Goal: Register for event/course

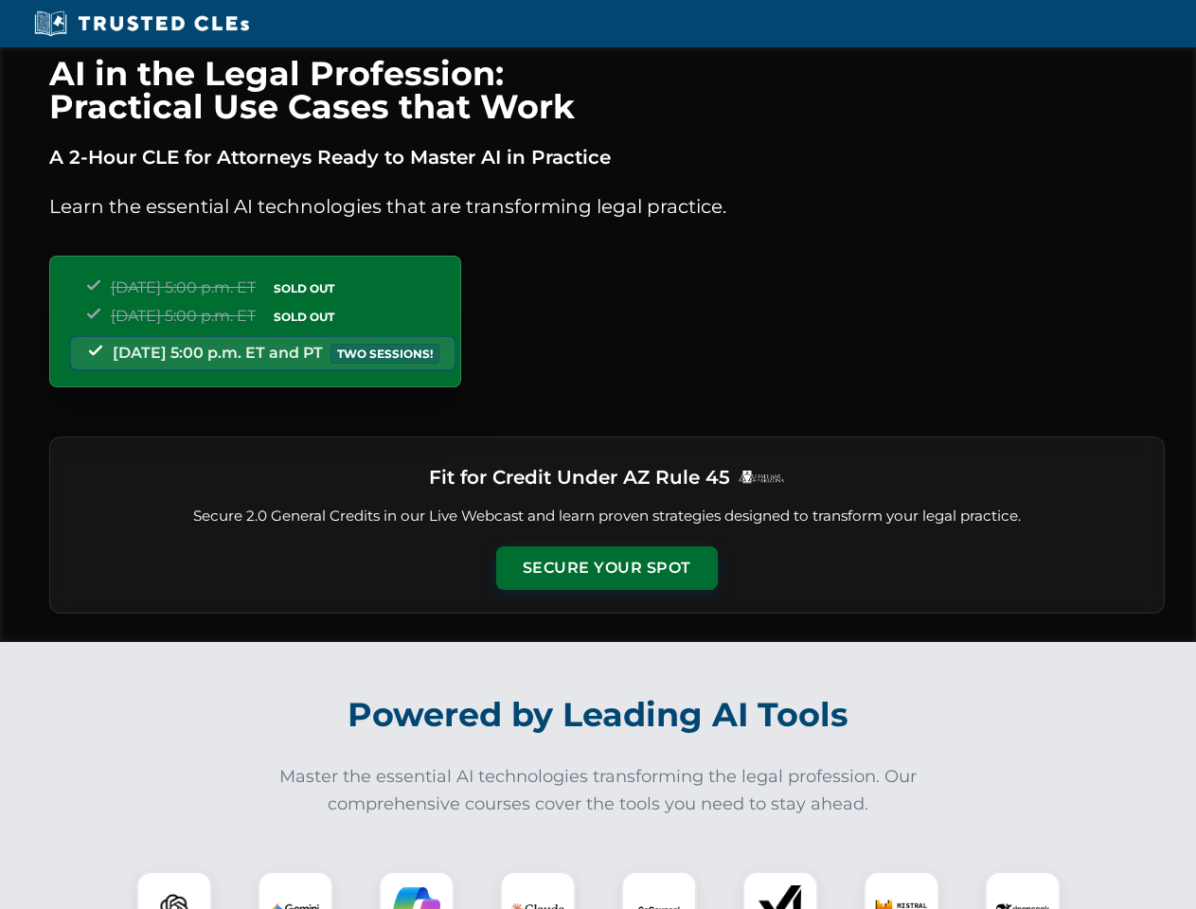
click at [606, 568] on button "Secure Your Spot" at bounding box center [607, 568] width 222 height 44
click at [174, 890] on img at bounding box center [174, 908] width 55 height 55
